Goal: Use online tool/utility: Utilize a website feature to perform a specific function

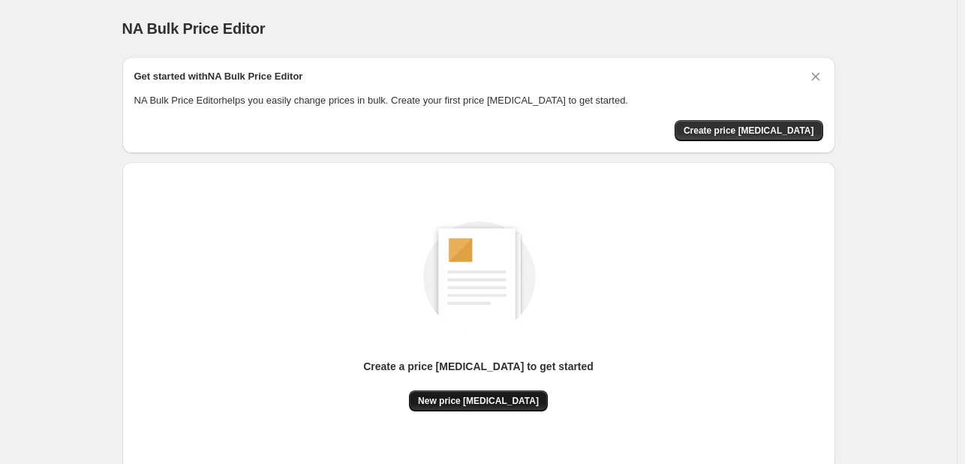
click at [478, 399] on span "New price [MEDICAL_DATA]" at bounding box center [478, 401] width 121 height 12
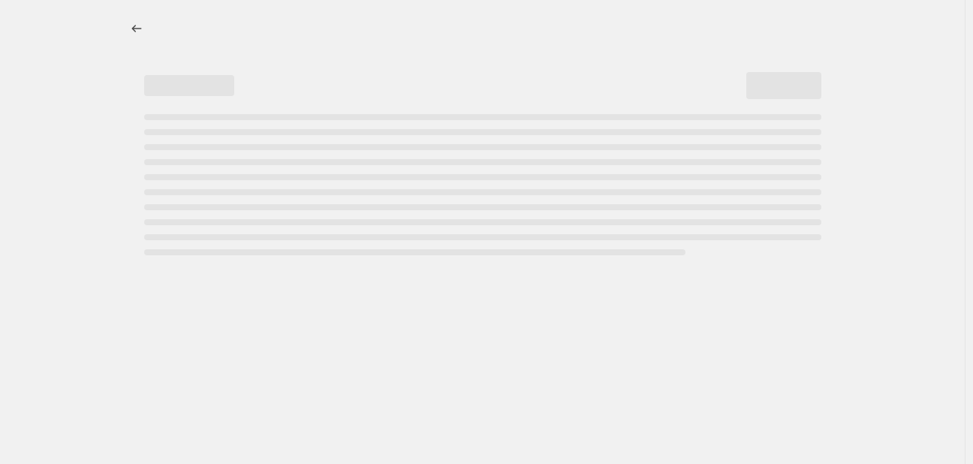
select select "percentage"
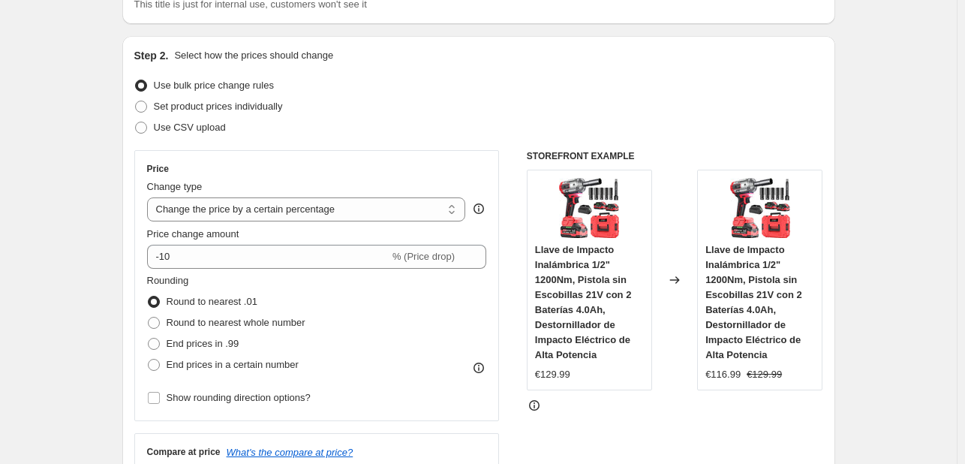
scroll to position [150, 0]
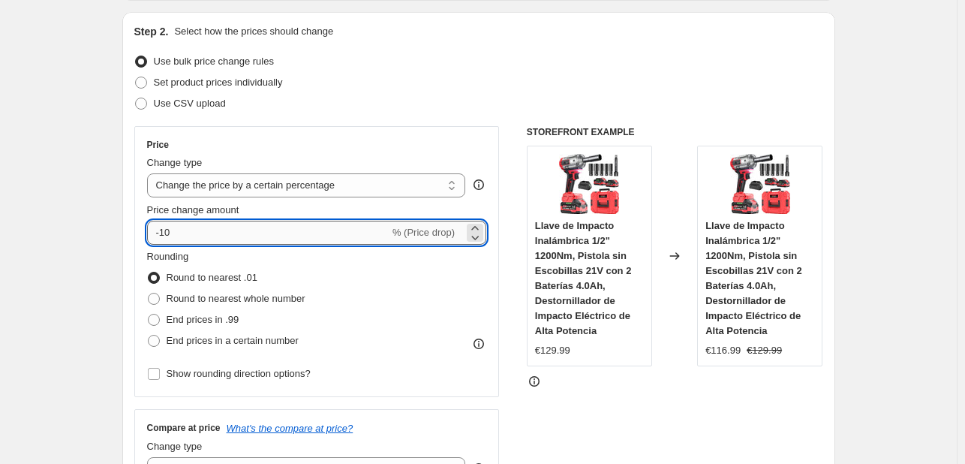
click at [314, 229] on input "-10" at bounding box center [268, 233] width 242 height 24
type input "-1"
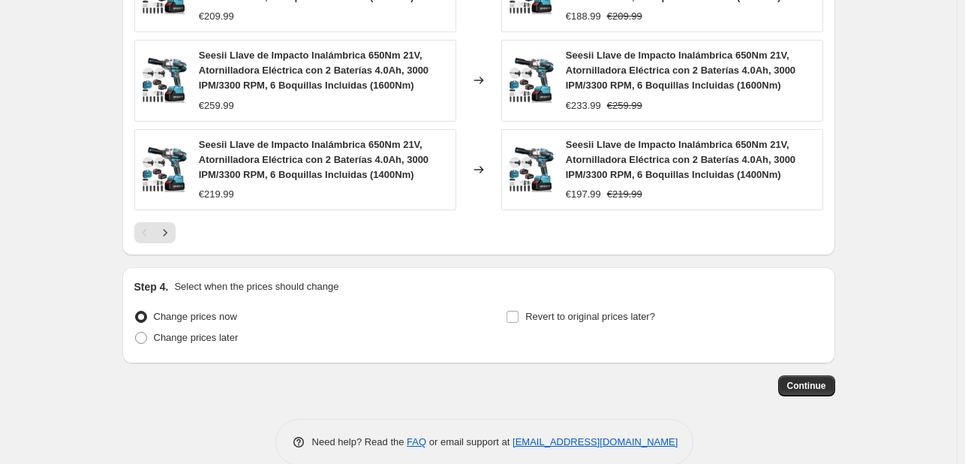
scroll to position [1135, 0]
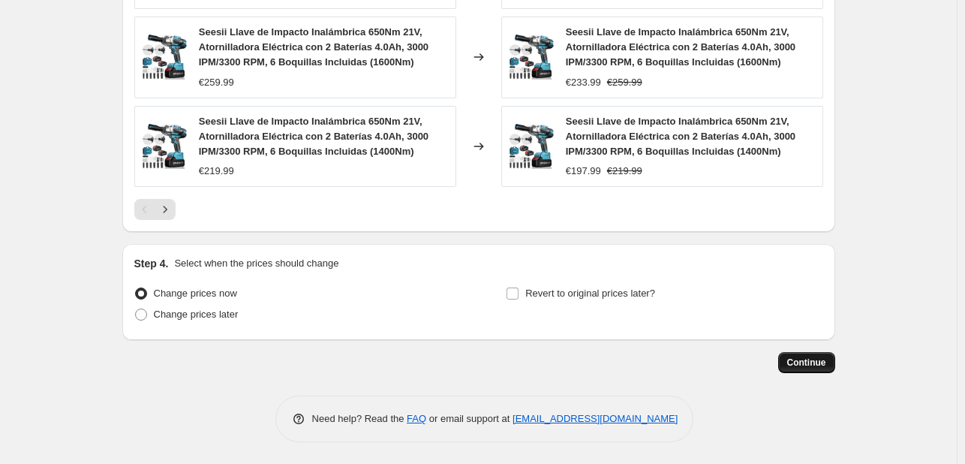
type input "-21"
click at [805, 361] on span "Continue" at bounding box center [806, 363] width 39 height 12
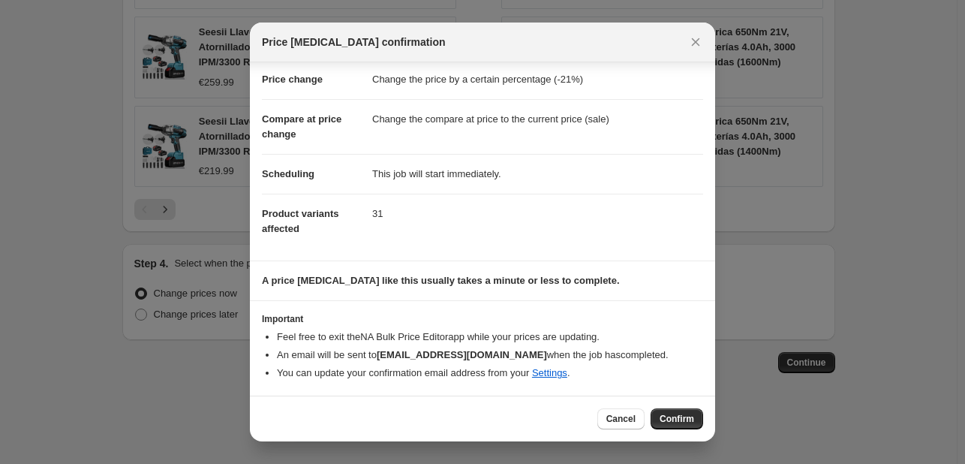
scroll to position [29, 0]
click at [672, 409] on button "Confirm" at bounding box center [677, 418] width 53 height 21
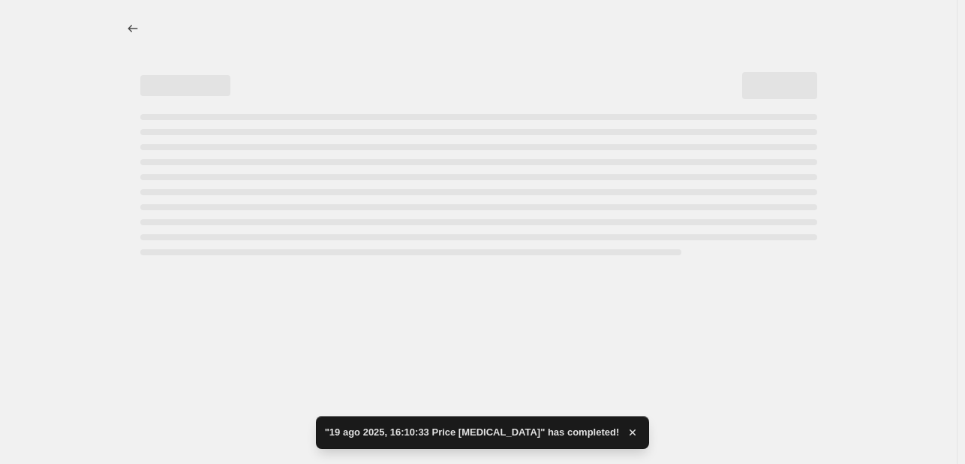
select select "percentage"
